Goal: Information Seeking & Learning: Find specific fact

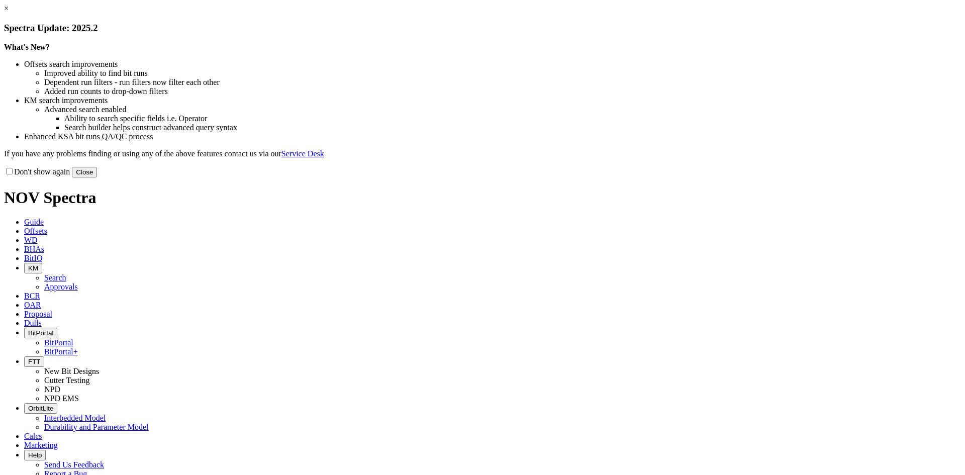
click at [97, 177] on button "Close" at bounding box center [84, 172] width 25 height 11
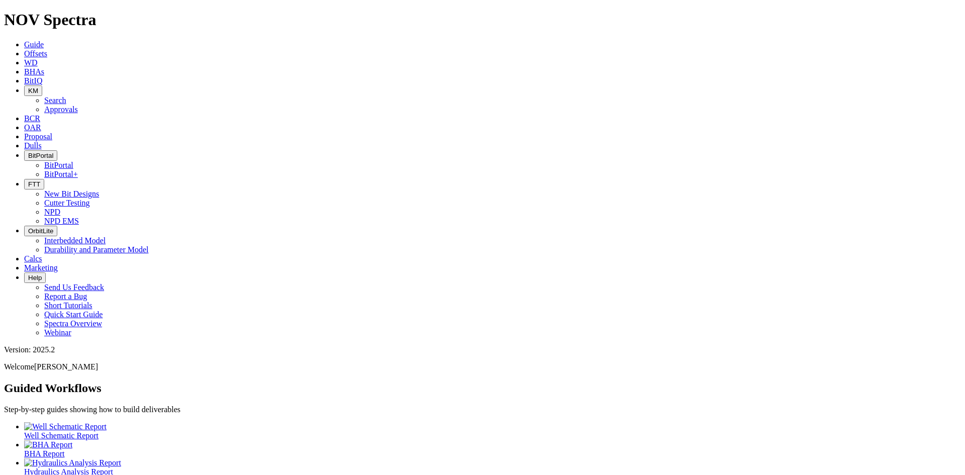
click at [47, 49] on span "Offsets" at bounding box center [35, 53] width 23 height 9
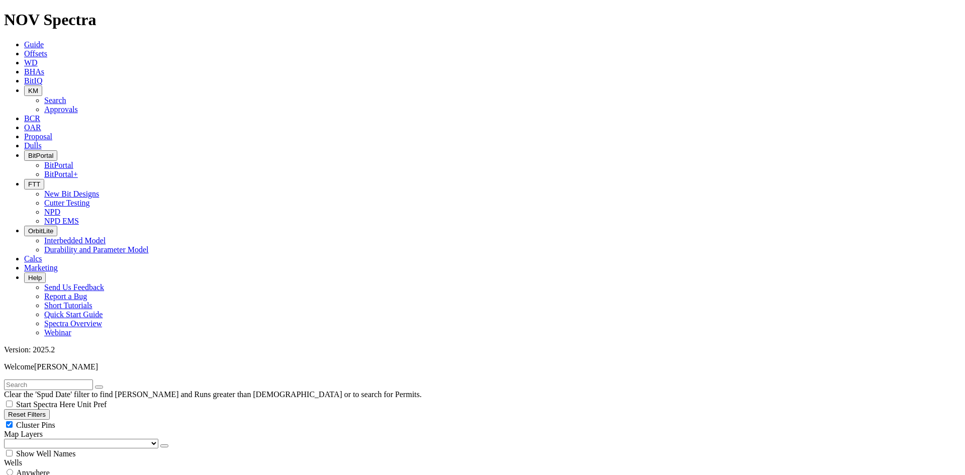
click at [42, 469] on span "Anywhere" at bounding box center [33, 473] width 34 height 9
radio input "true"
radio input "false"
click at [63, 380] on input "text" at bounding box center [48, 385] width 89 height 11
type input "E1481"
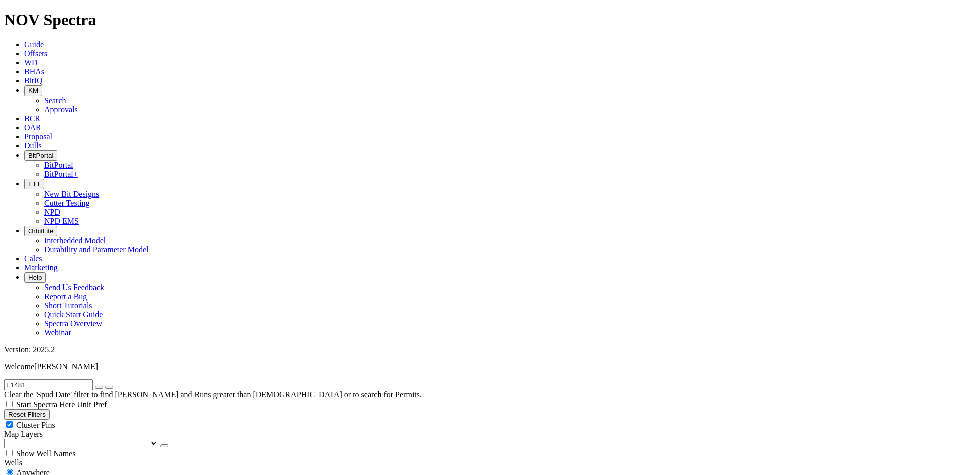
click at [105, 386] on button "submit" at bounding box center [109, 387] width 8 height 3
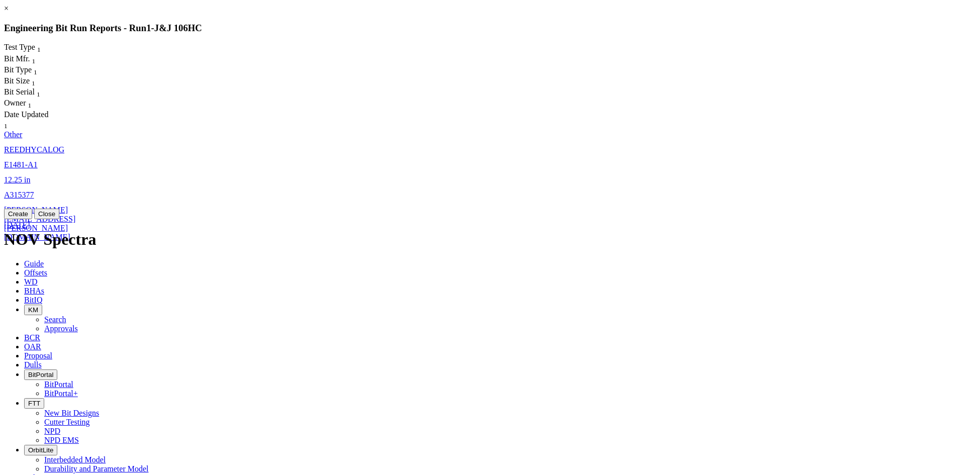
click at [75, 206] on link "wade.mendoza@nov.com" at bounding box center [39, 224] width 71 height 36
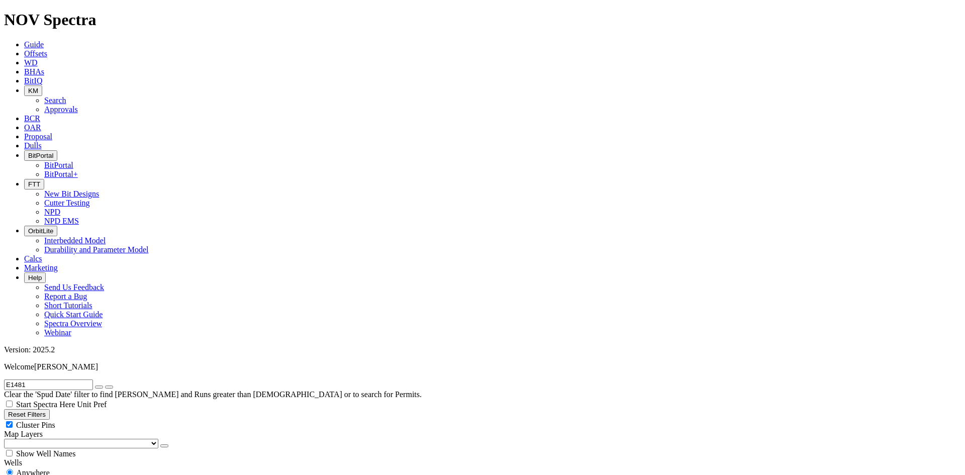
select select "Other"
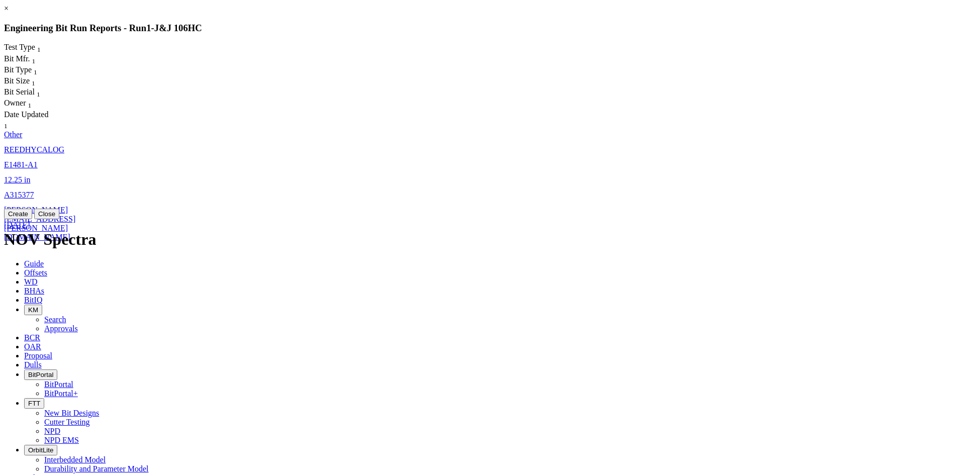
click at [34, 191] on span "A315377" at bounding box center [19, 195] width 30 height 9
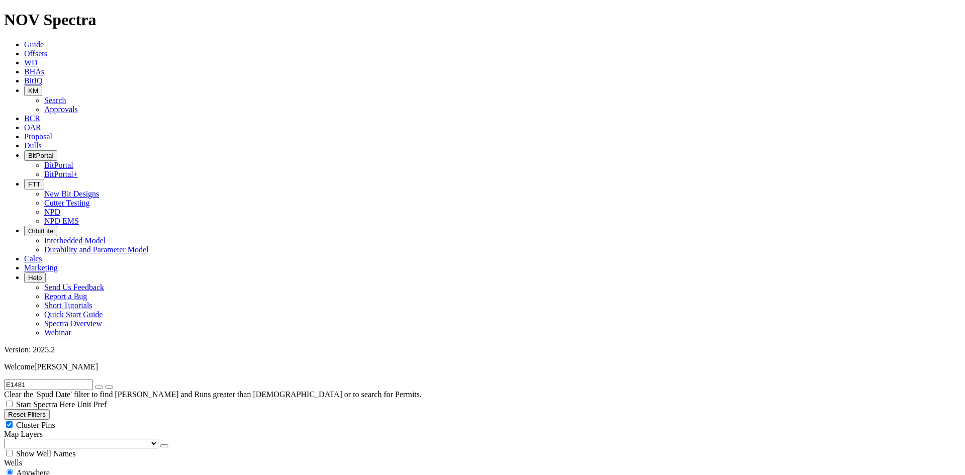
select select "Other"
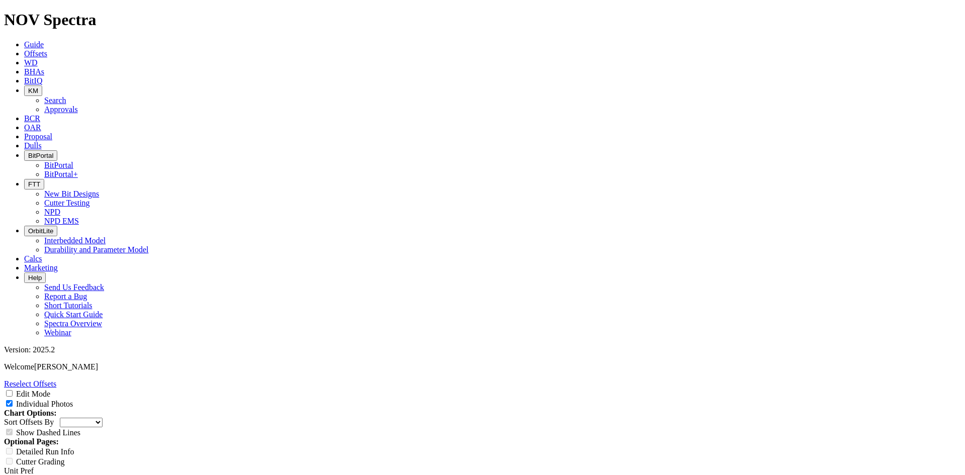
select select "Other"
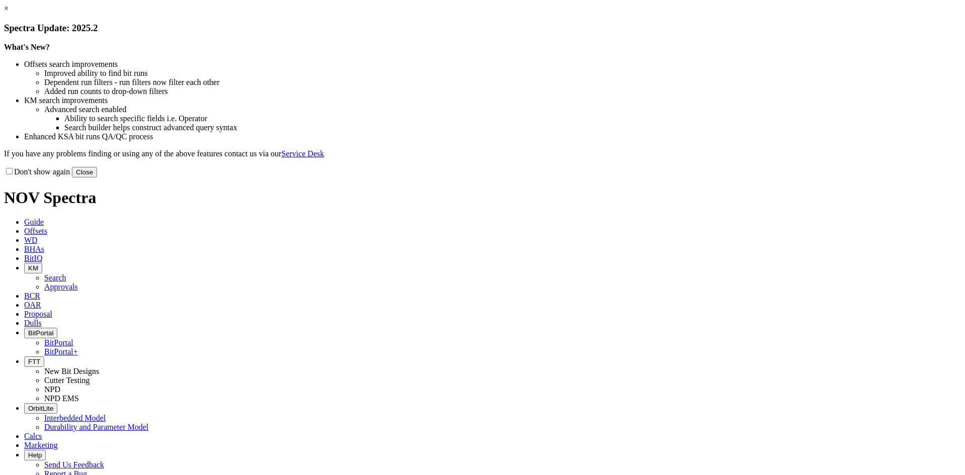
click at [97, 177] on button "Close" at bounding box center [84, 172] width 25 height 11
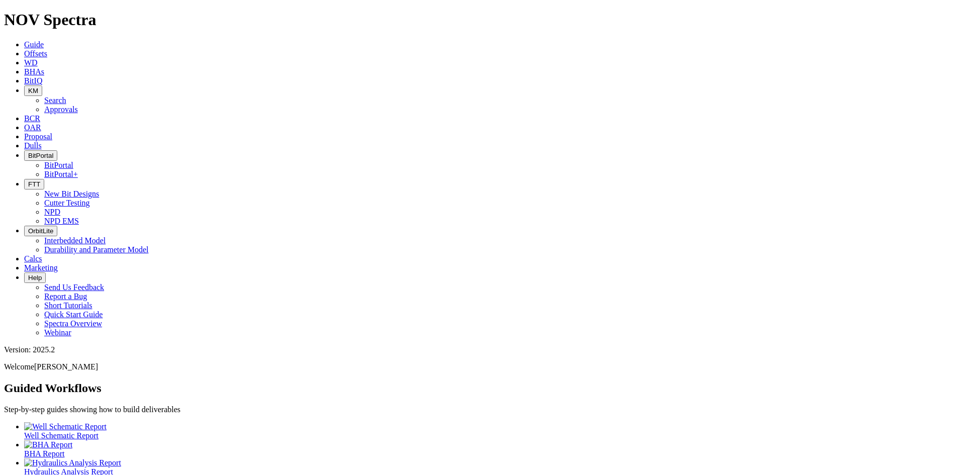
click at [40, 180] on span "FTT" at bounding box center [34, 184] width 12 height 8
